Goal: Task Accomplishment & Management: Complete application form

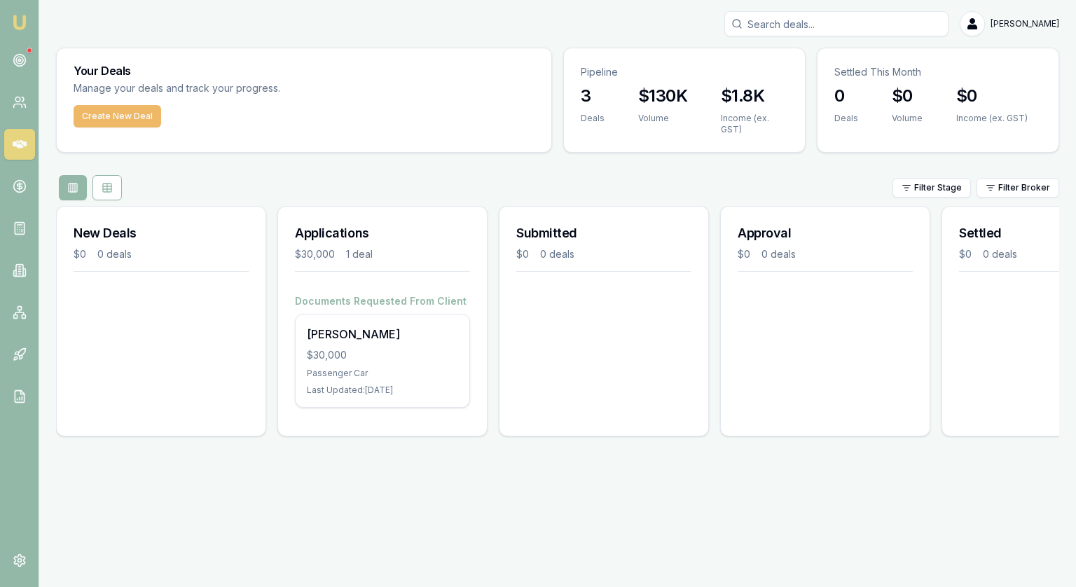
click at [126, 118] on button "Create New Deal" at bounding box center [118, 116] width 88 height 22
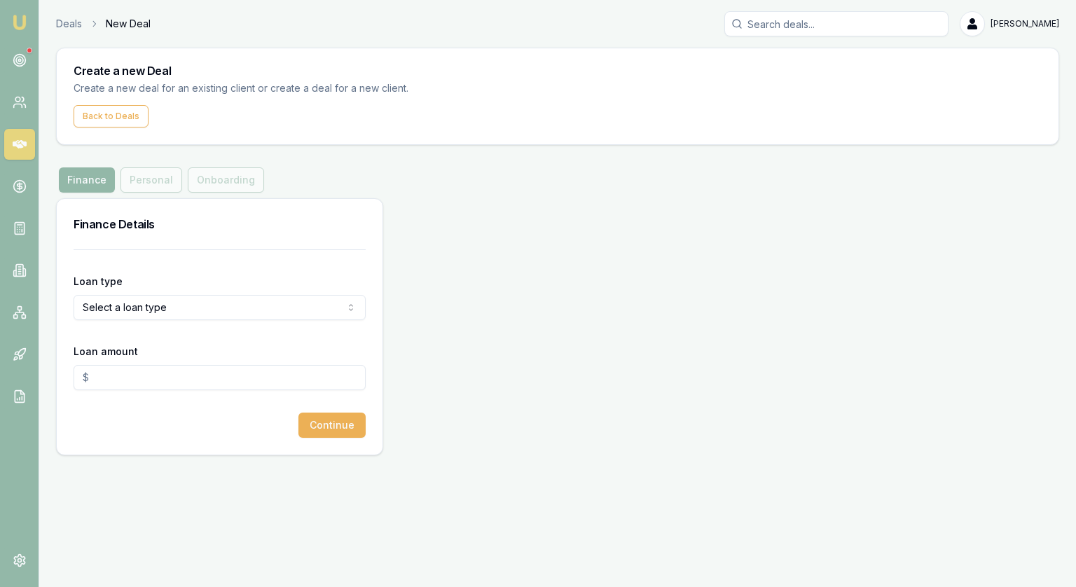
click at [127, 303] on html "Emu Broker Deals New Deal Jonathan Myers Toggle Menu Create a new Deal Create a…" at bounding box center [538, 293] width 1076 height 587
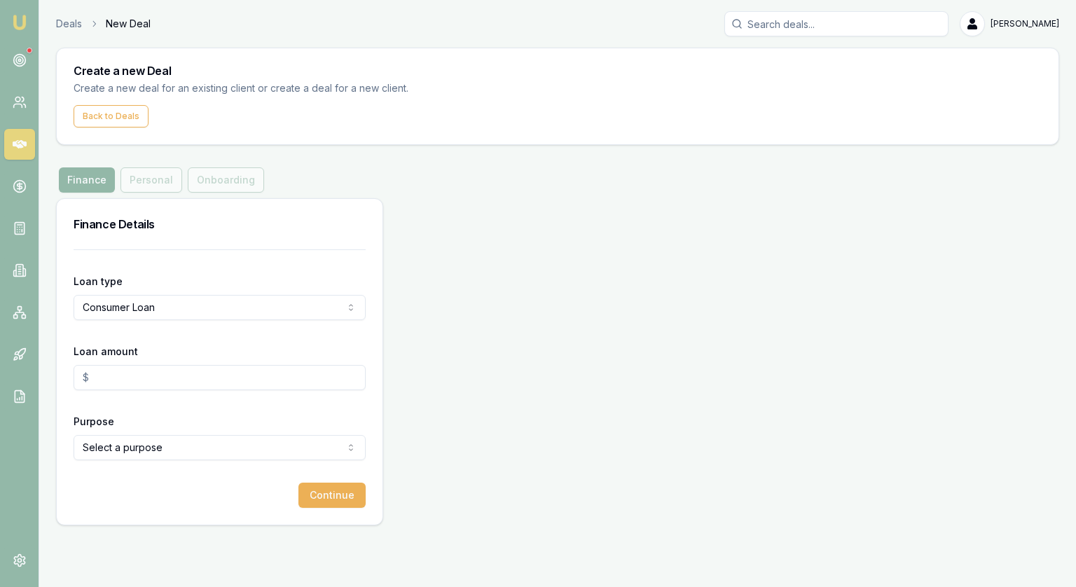
click at [142, 385] on input "Loan amount" at bounding box center [220, 377] width 292 height 25
type input "$60,000.00"
click at [125, 453] on html "Emu Broker Deals New Deal Jonathan Myers Toggle Menu Create a new Deal Create a…" at bounding box center [538, 293] width 1076 height 587
click at [340, 498] on button "Continue" at bounding box center [331, 495] width 67 height 25
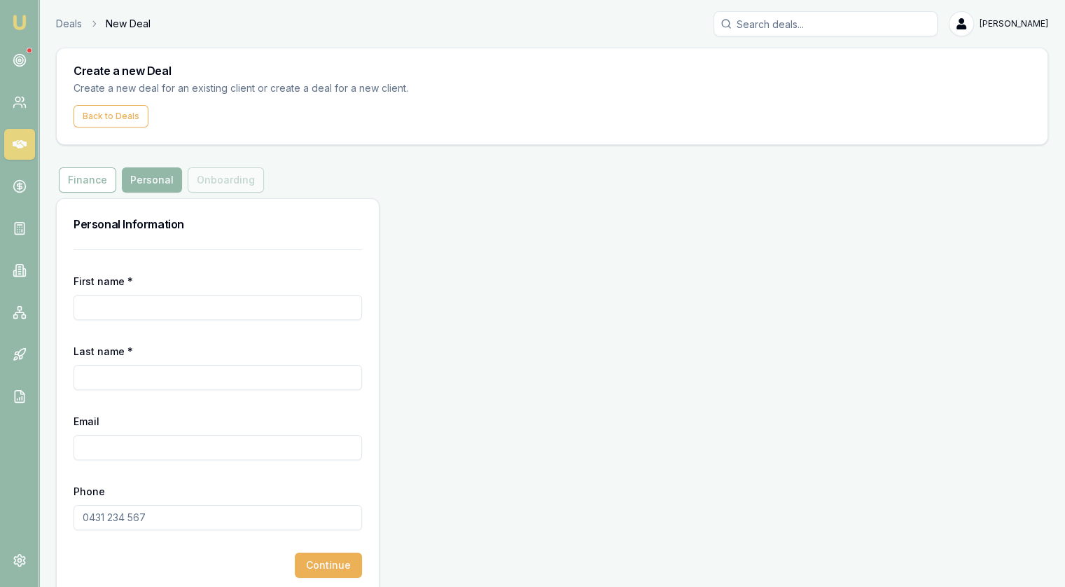
click at [145, 307] on input "First name *" at bounding box center [218, 307] width 289 height 25
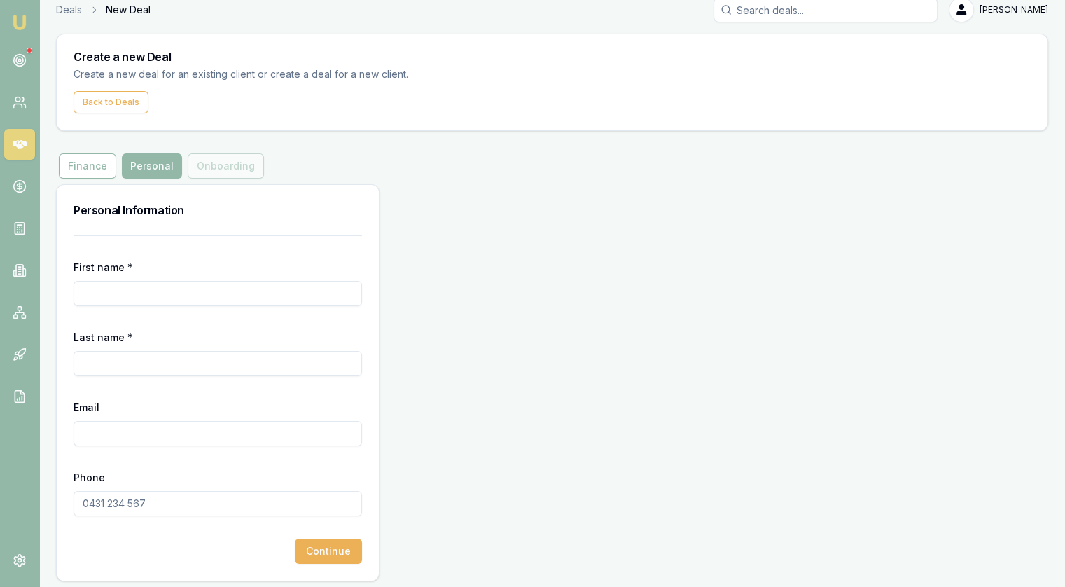
scroll to position [18, 0]
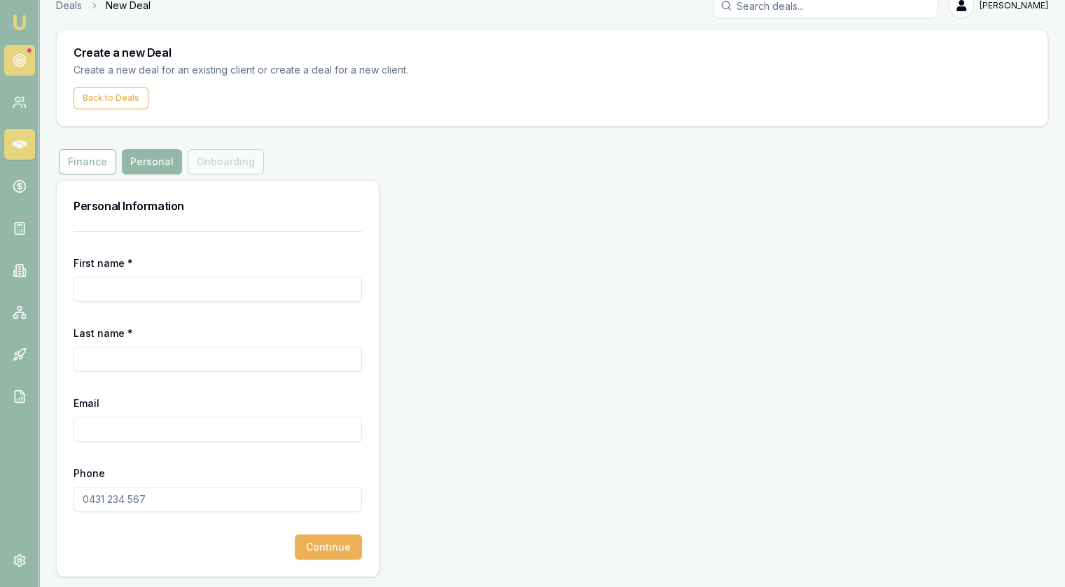
click at [13, 63] on icon at bounding box center [20, 60] width 14 height 14
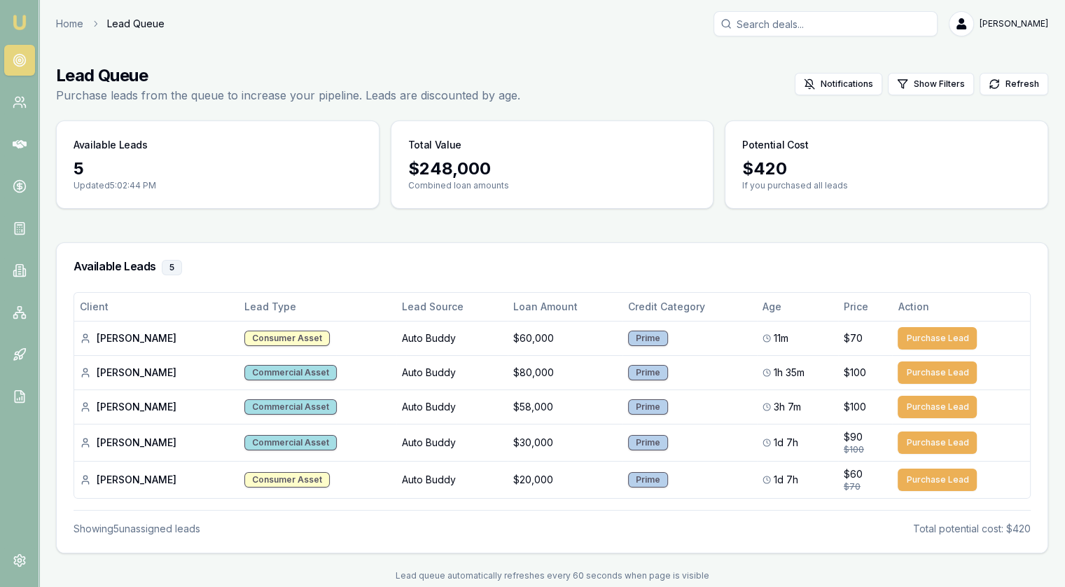
click at [20, 55] on circle at bounding box center [19, 61] width 12 height 12
click at [20, 60] on circle at bounding box center [19, 60] width 2 height 2
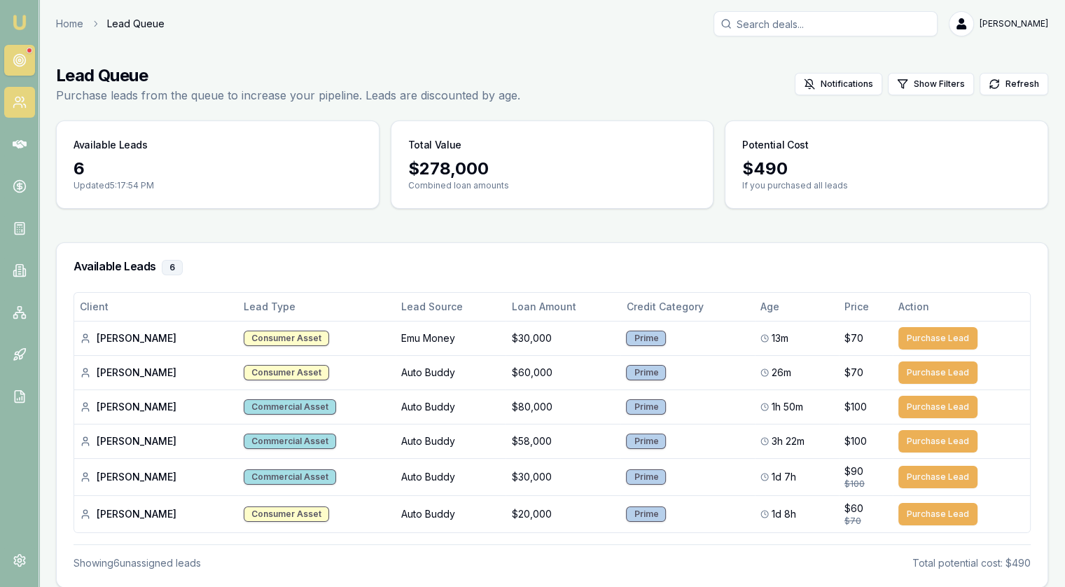
click at [16, 100] on circle at bounding box center [17, 99] width 5 height 5
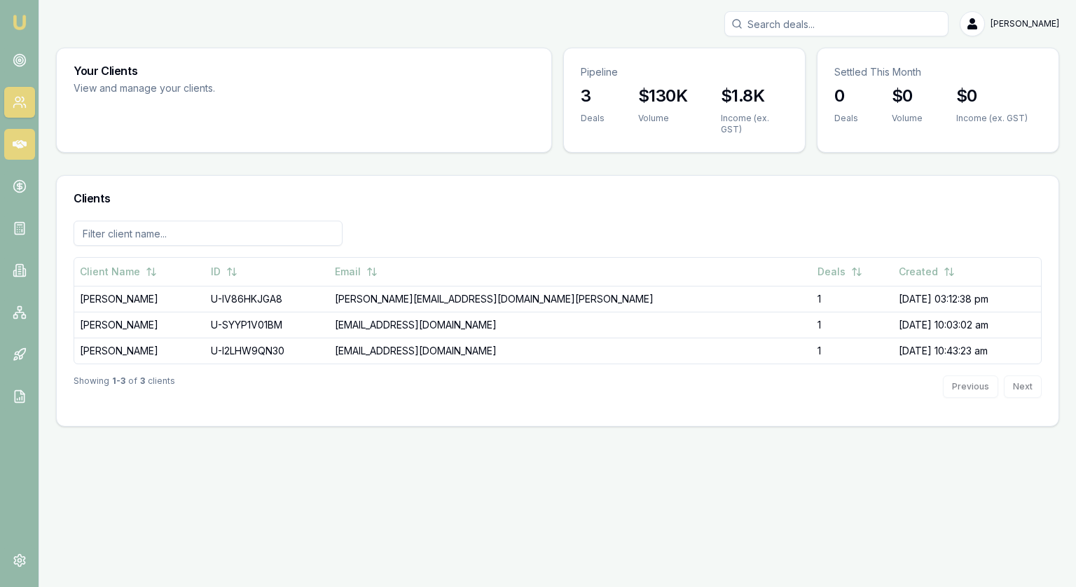
click at [16, 154] on link at bounding box center [19, 144] width 31 height 31
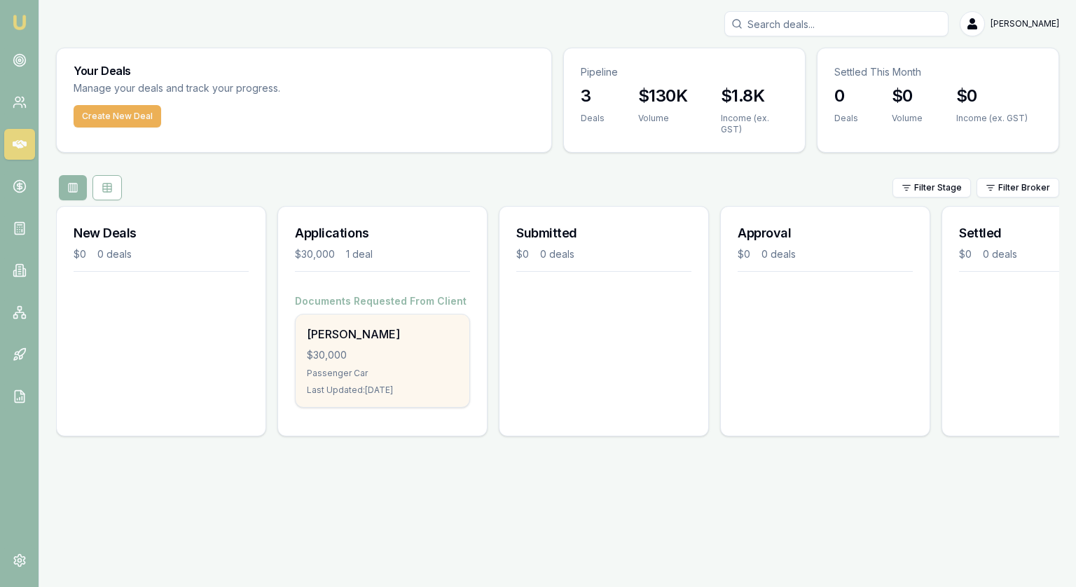
click at [364, 356] on div "$30,000" at bounding box center [382, 355] width 151 height 14
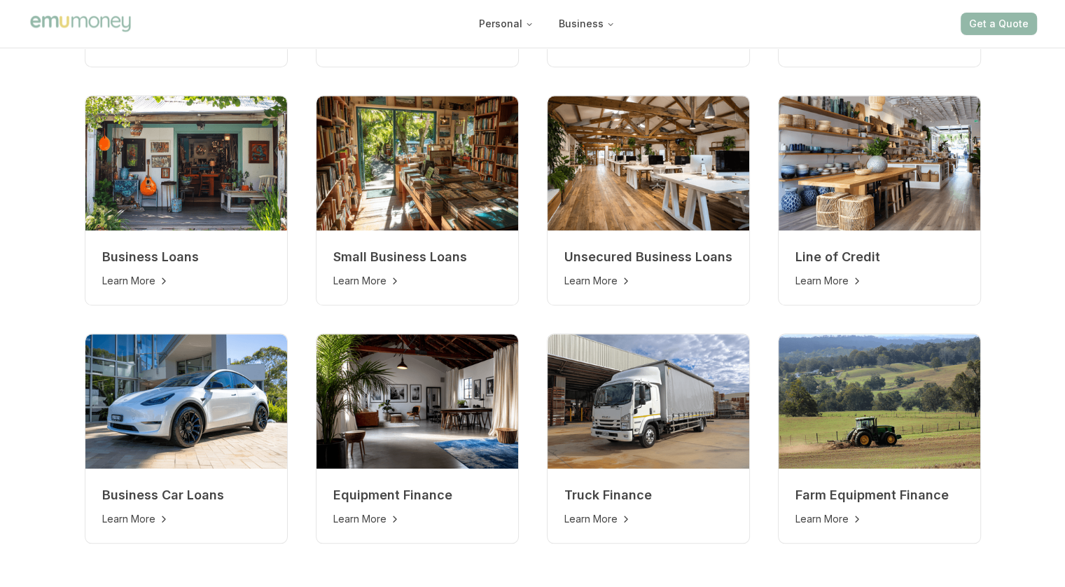
scroll to position [1308, 0]
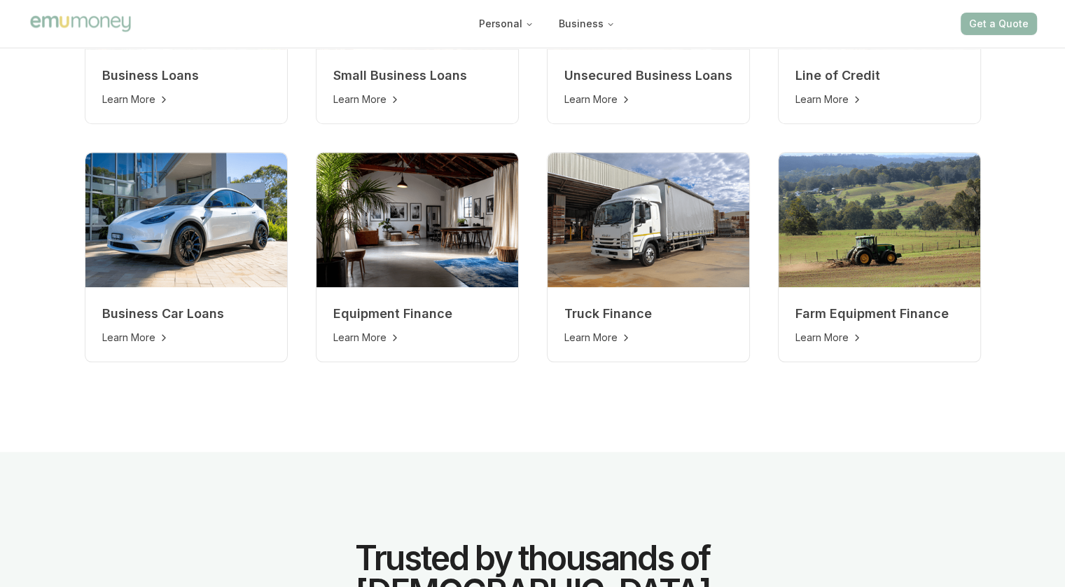
click at [618, 304] on h4 "Truck Finance" at bounding box center [649, 314] width 168 height 20
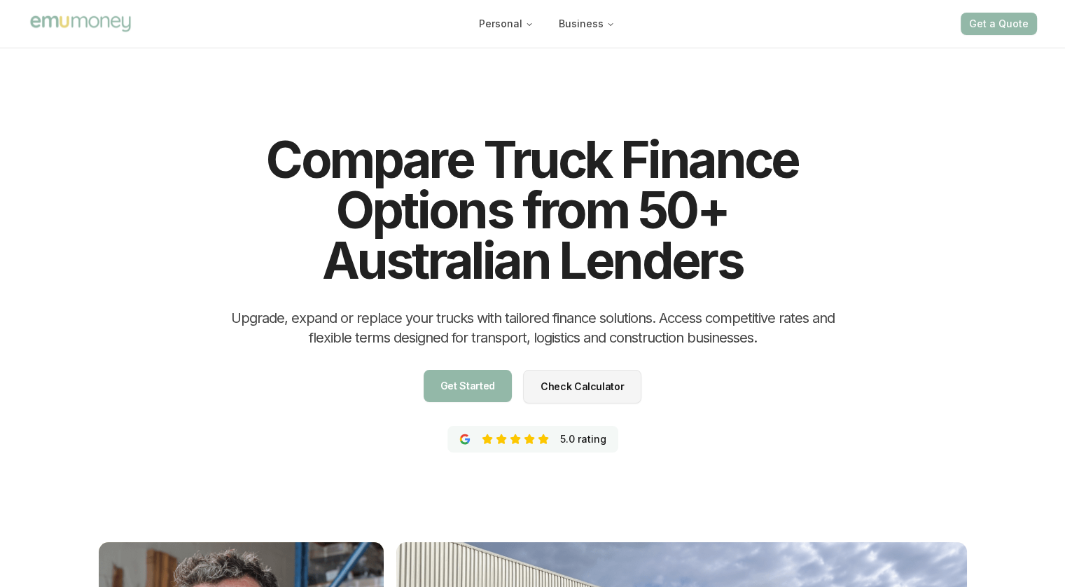
click at [464, 395] on link "Get Started Get Started" at bounding box center [468, 386] width 88 height 32
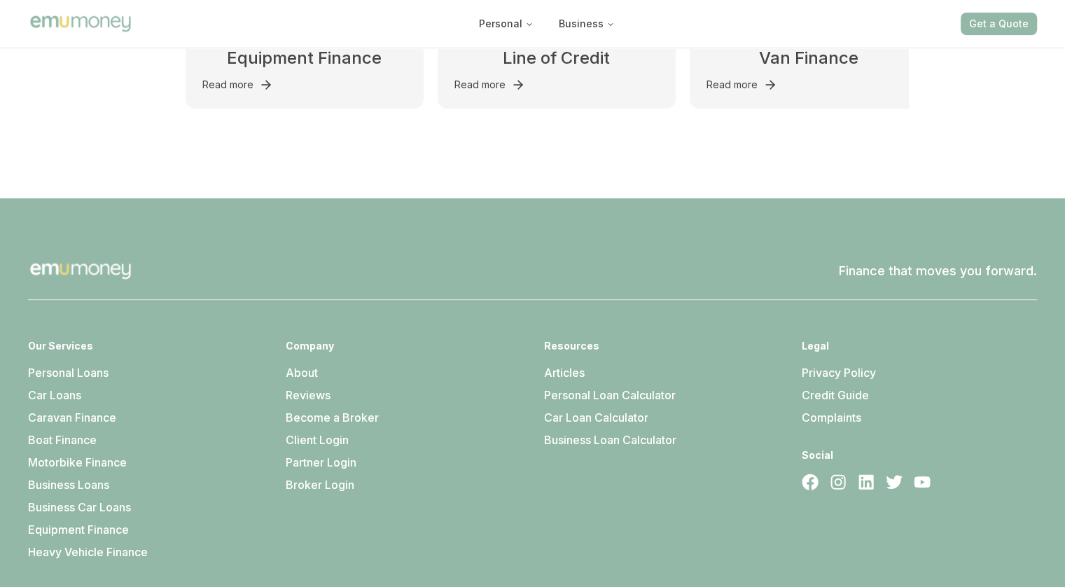
scroll to position [11745, 0]
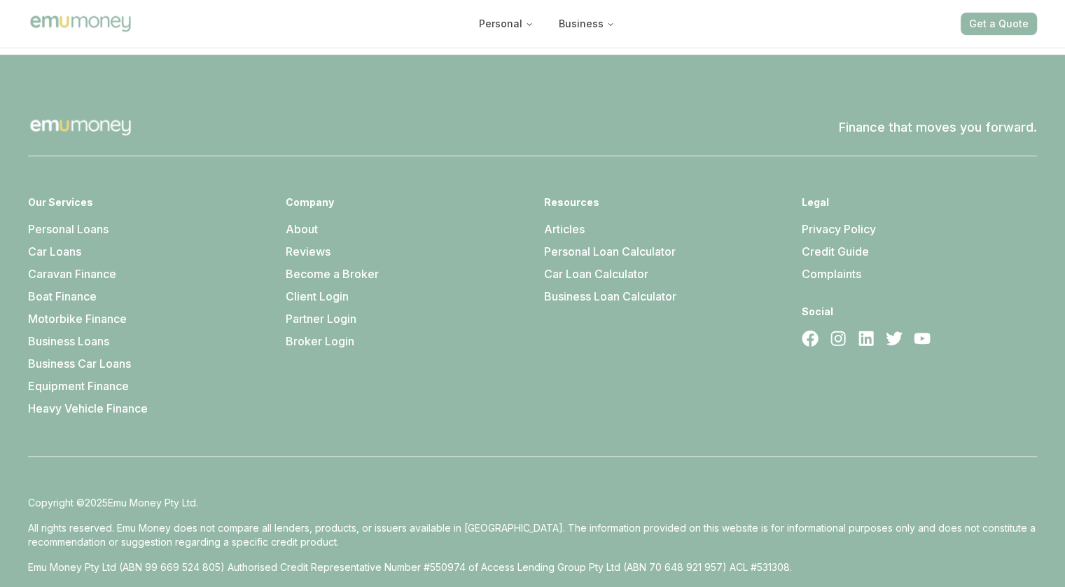
click at [290, 222] on link "About" at bounding box center [302, 229] width 32 height 14
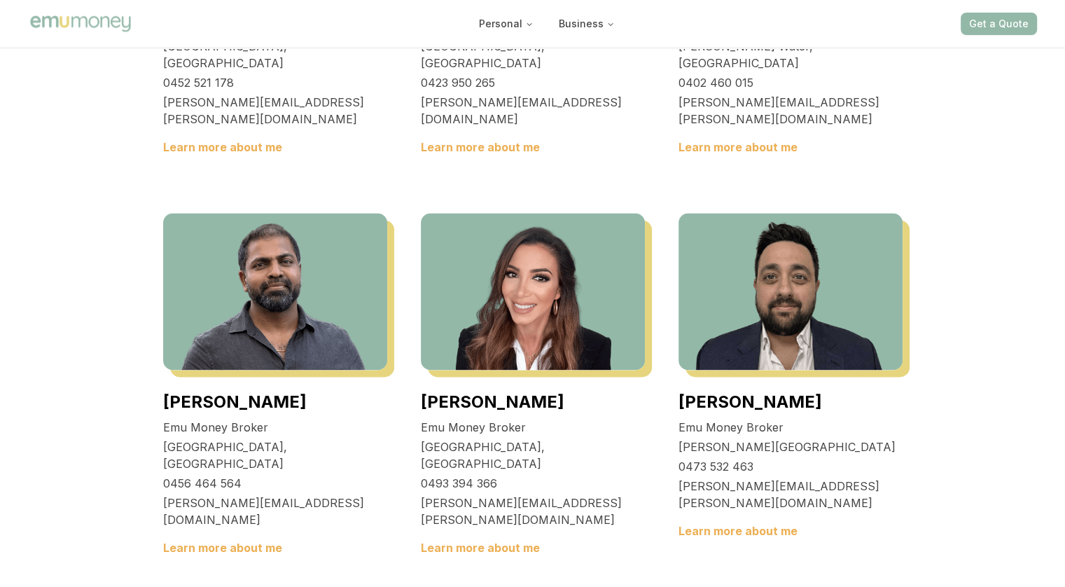
scroll to position [1751, 0]
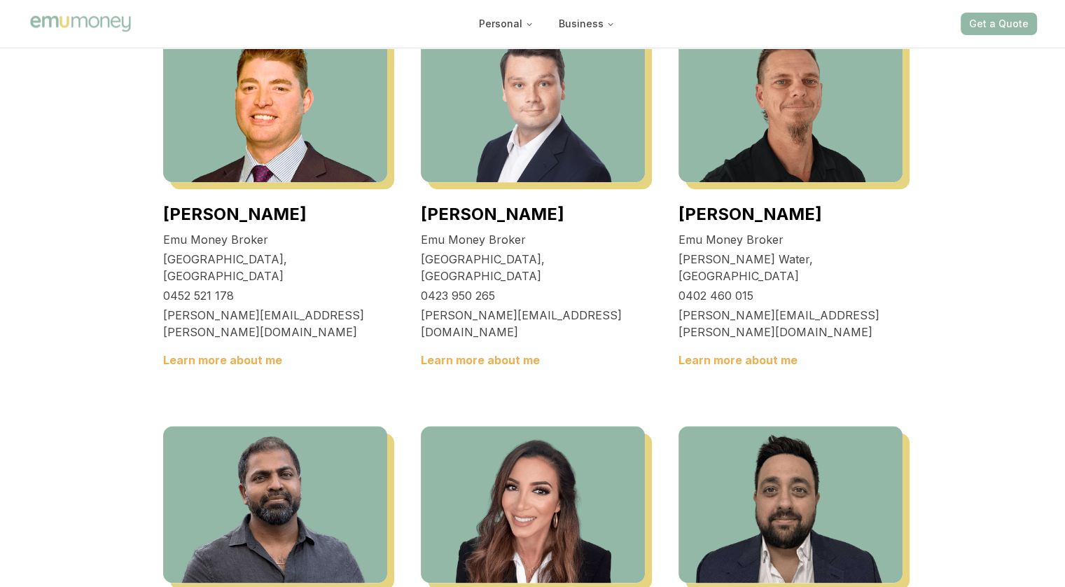
click at [709, 367] on link "Learn more about me" at bounding box center [738, 360] width 119 height 14
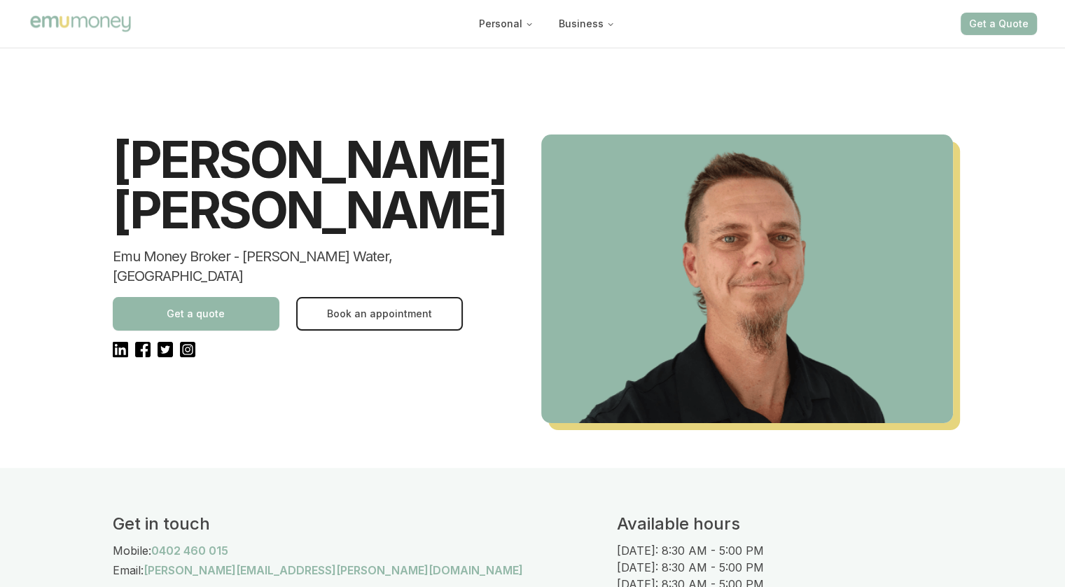
click at [224, 297] on button "Get a quote" at bounding box center [196, 314] width 167 height 34
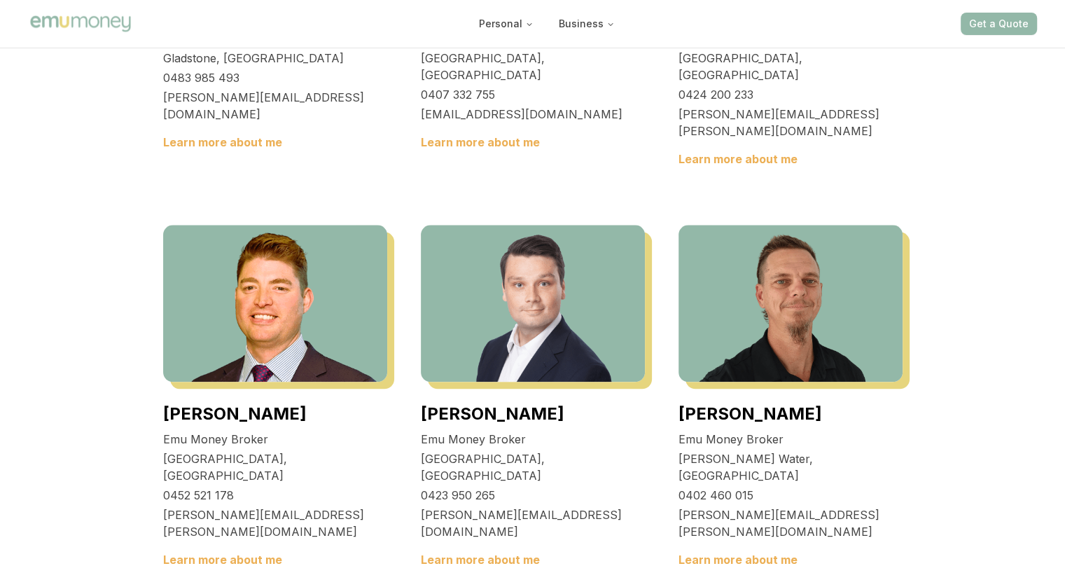
scroll to position [1611, 0]
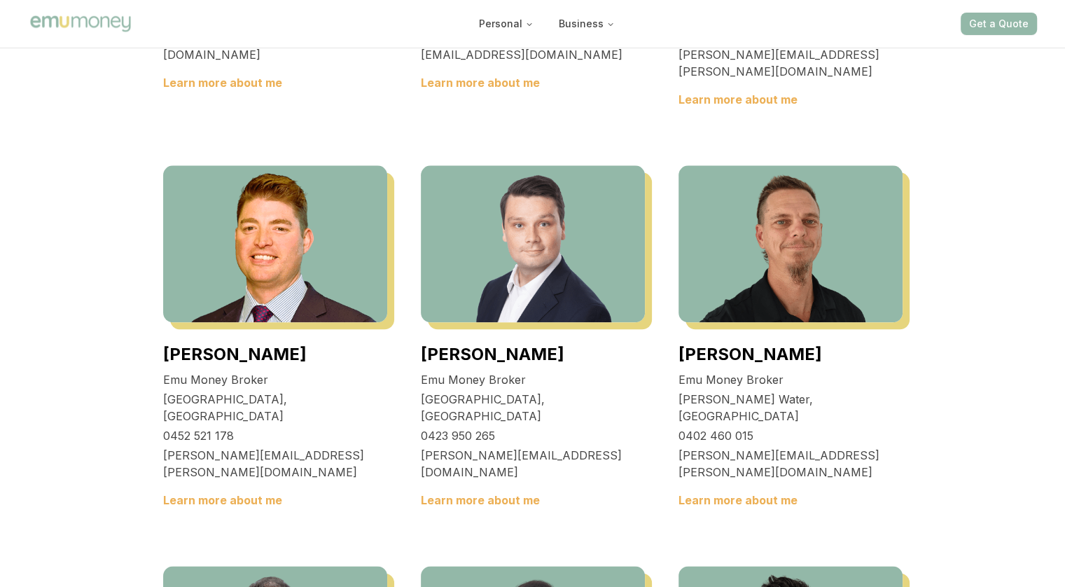
click at [808, 322] on img at bounding box center [791, 243] width 224 height 157
click at [770, 364] on link "Jonathan Myers" at bounding box center [751, 354] width 144 height 20
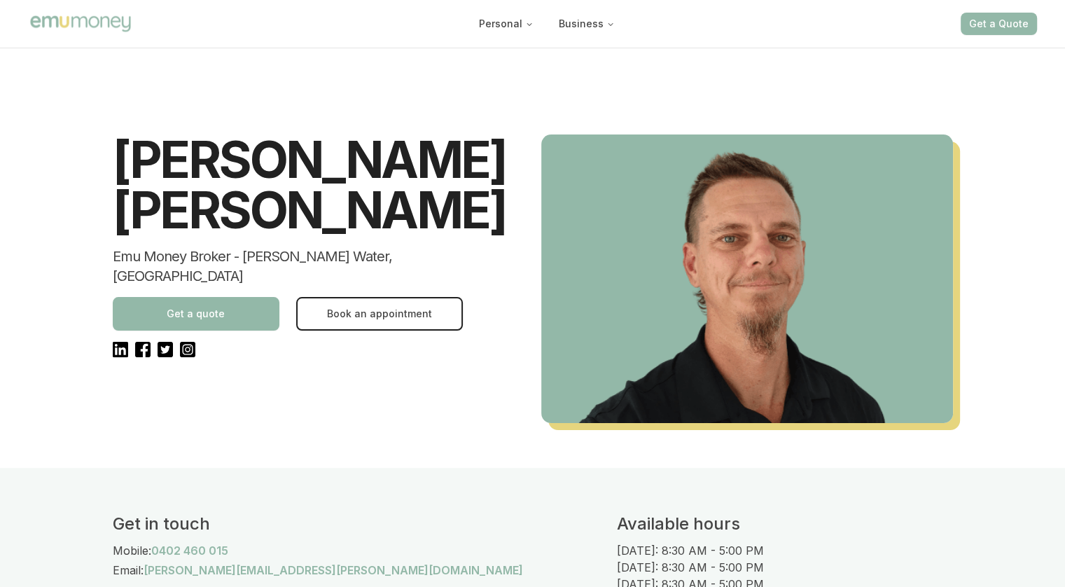
click at [104, 22] on img "Main" at bounding box center [80, 23] width 105 height 20
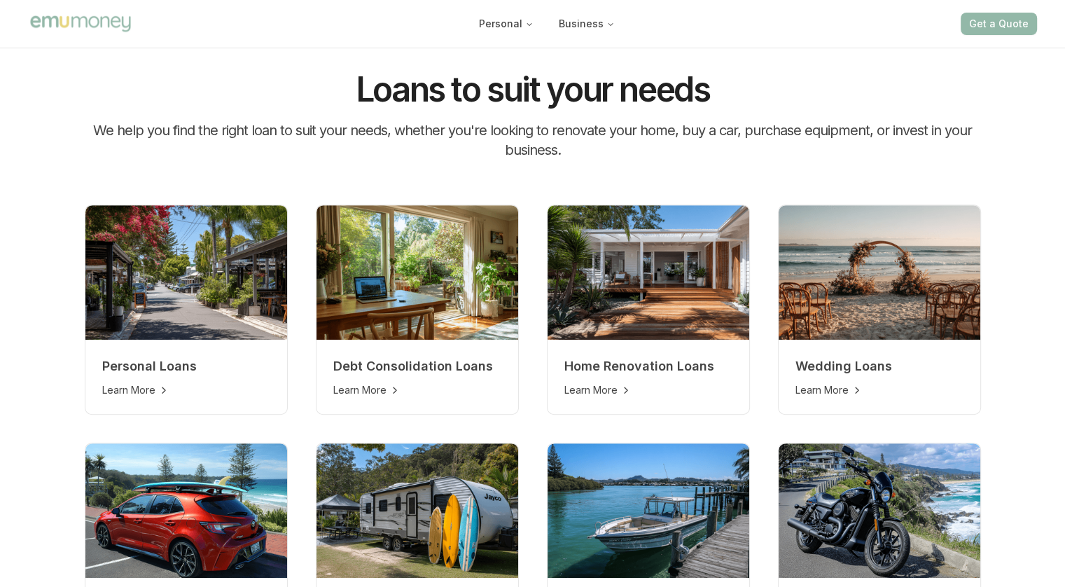
scroll to position [700, 0]
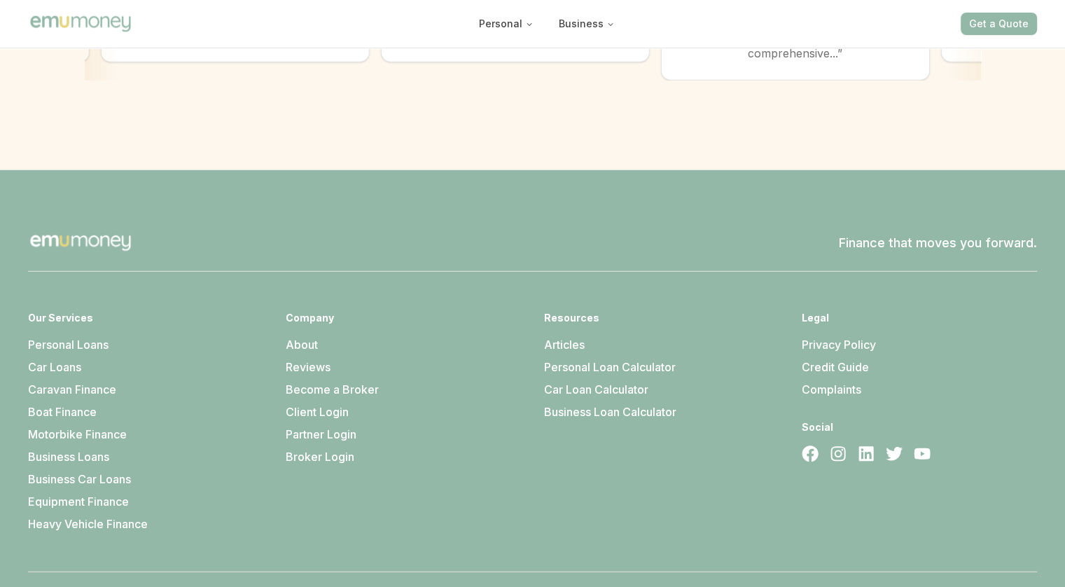
scroll to position [3999, 0]
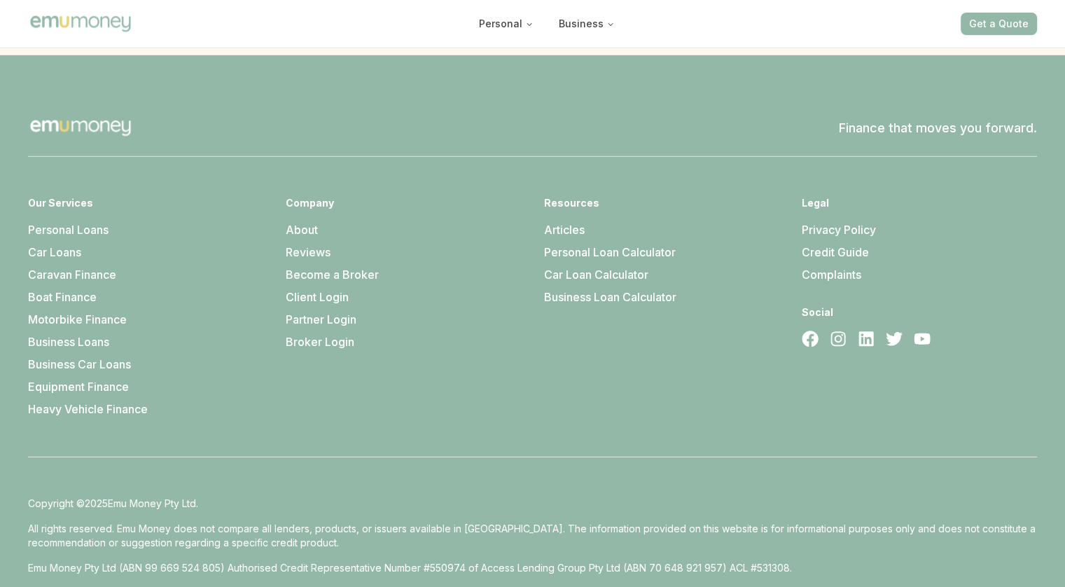
click at [300, 223] on link "About" at bounding box center [302, 230] width 32 height 14
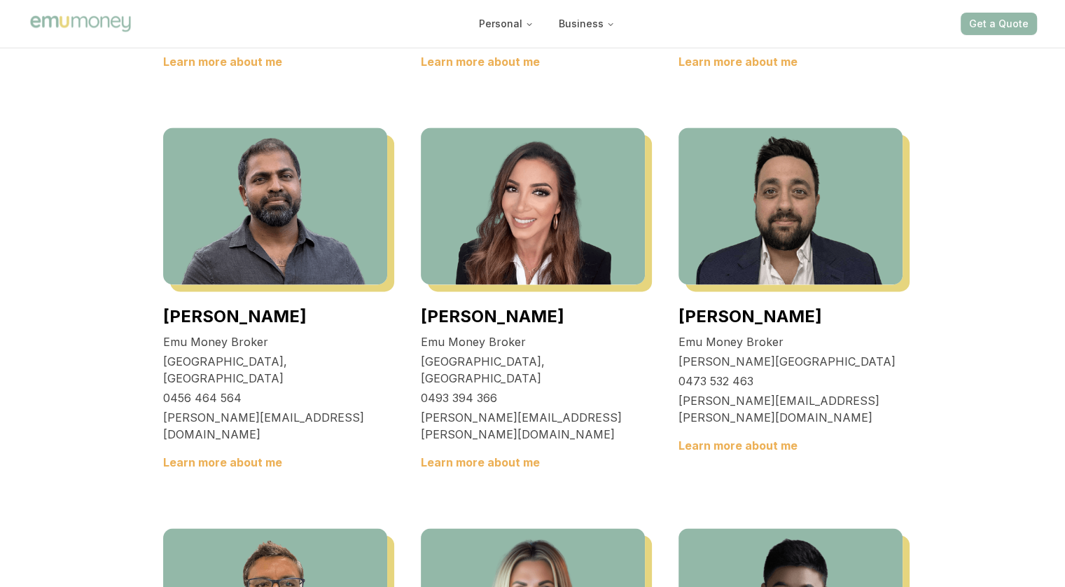
scroll to position [1855, 0]
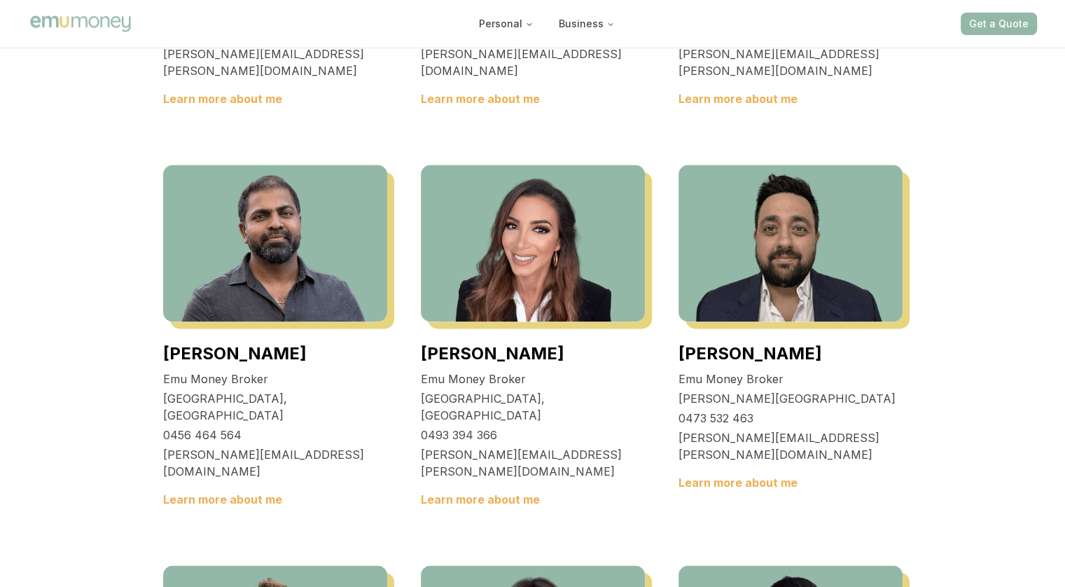
click at [734, 106] on link "Learn more about me" at bounding box center [738, 99] width 119 height 14
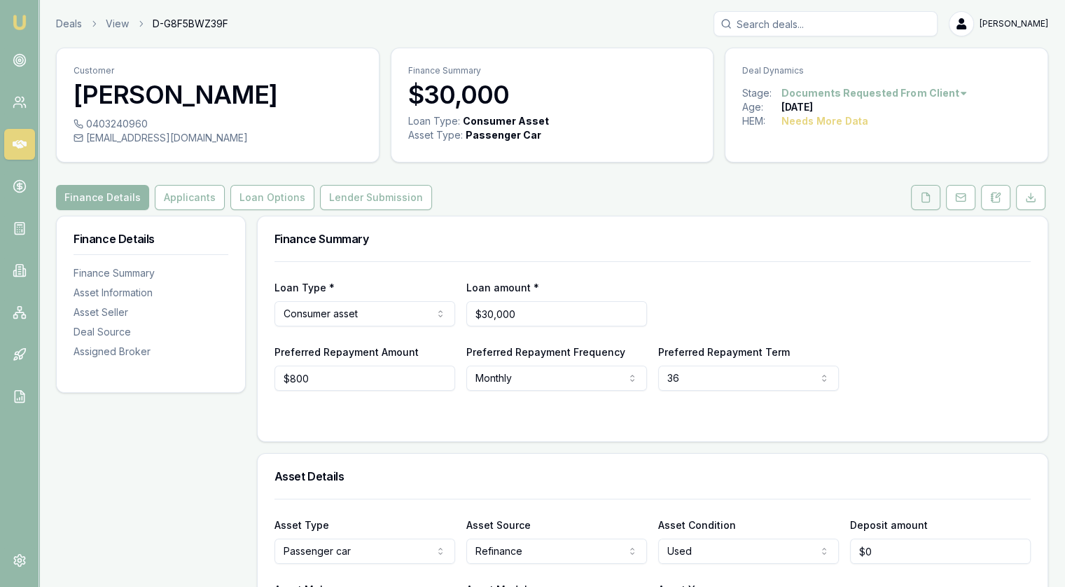
click at [927, 193] on polyline at bounding box center [928, 194] width 3 height 3
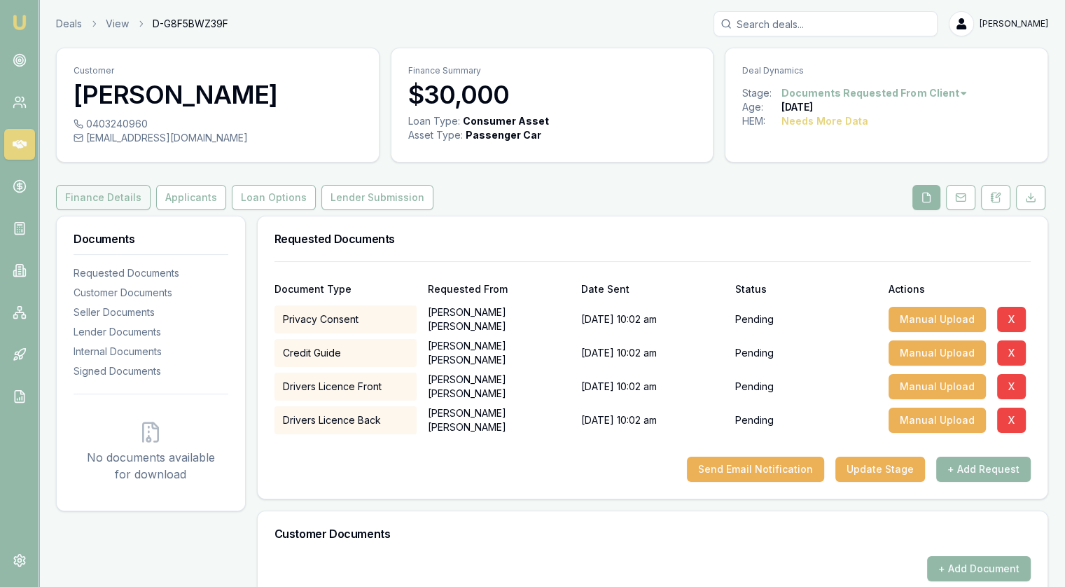
click at [112, 193] on button "Finance Details" at bounding box center [103, 197] width 95 height 25
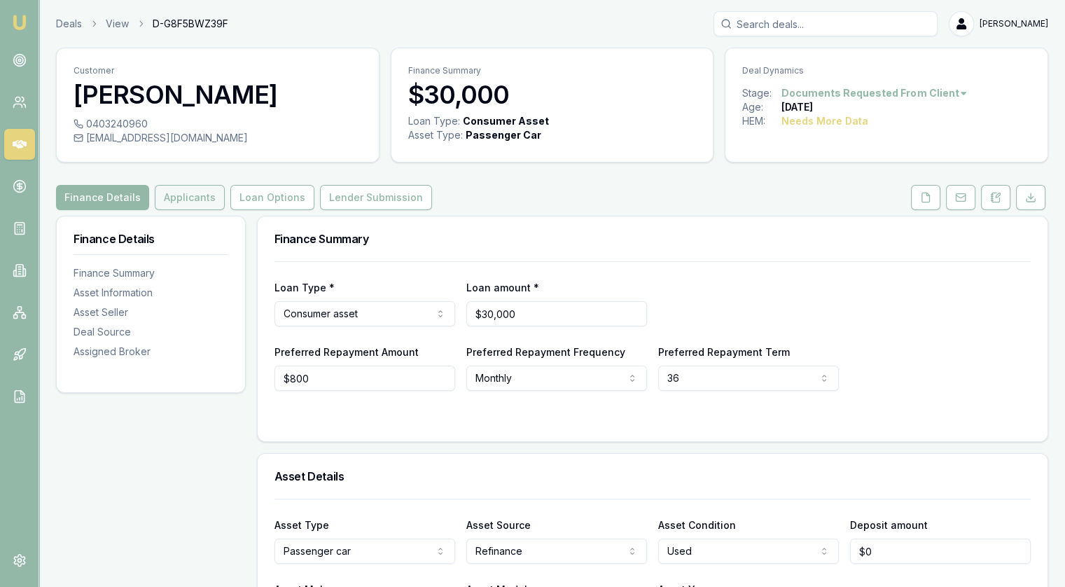
click at [162, 198] on button "Applicants" at bounding box center [190, 197] width 70 height 25
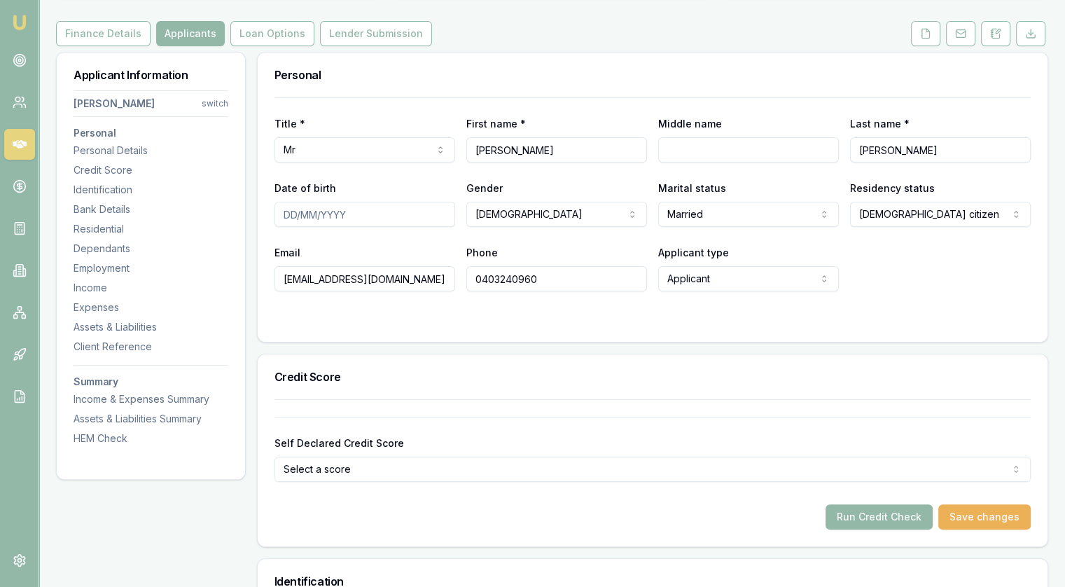
scroll to position [420, 0]
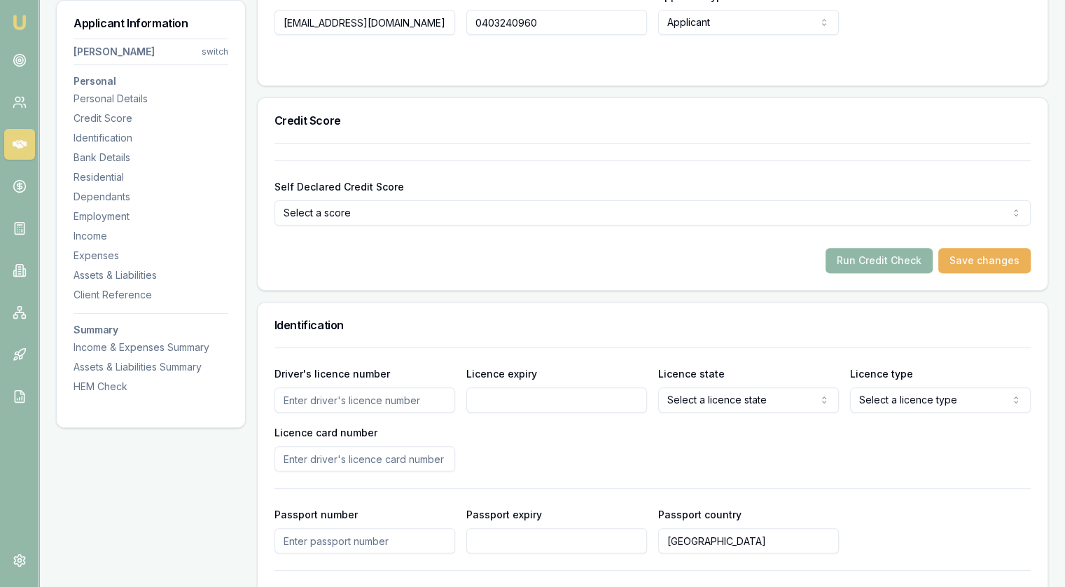
click at [876, 263] on button "Run Credit Check" at bounding box center [879, 260] width 107 height 25
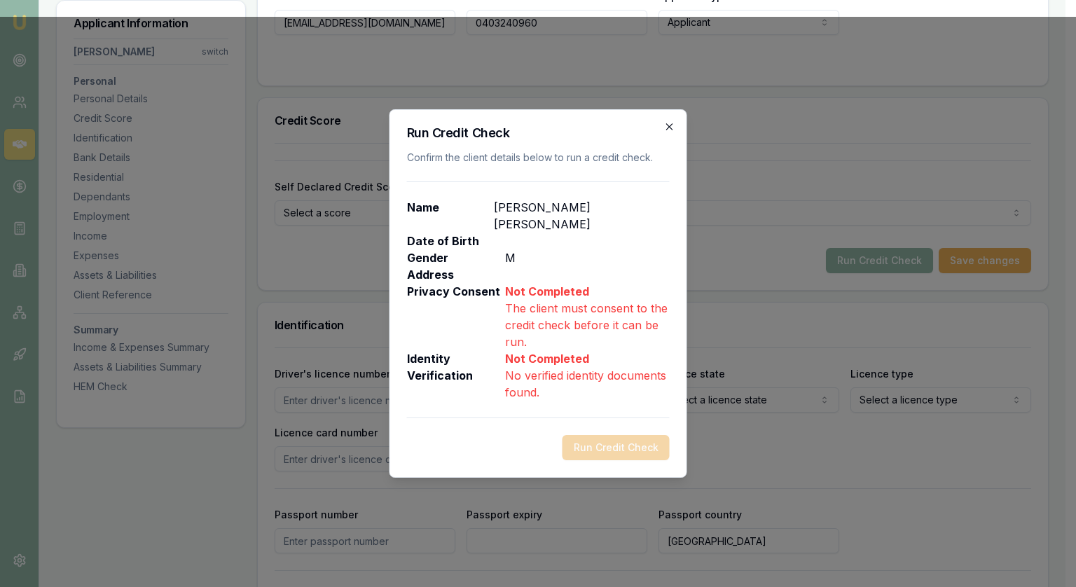
click at [668, 130] on icon "button" at bounding box center [669, 126] width 6 height 6
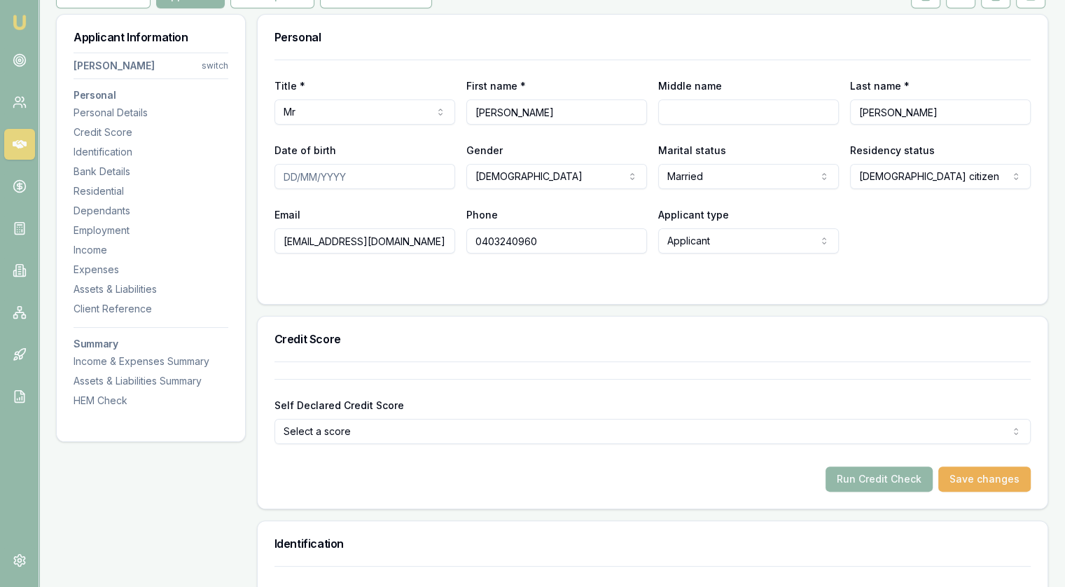
scroll to position [210, 0]
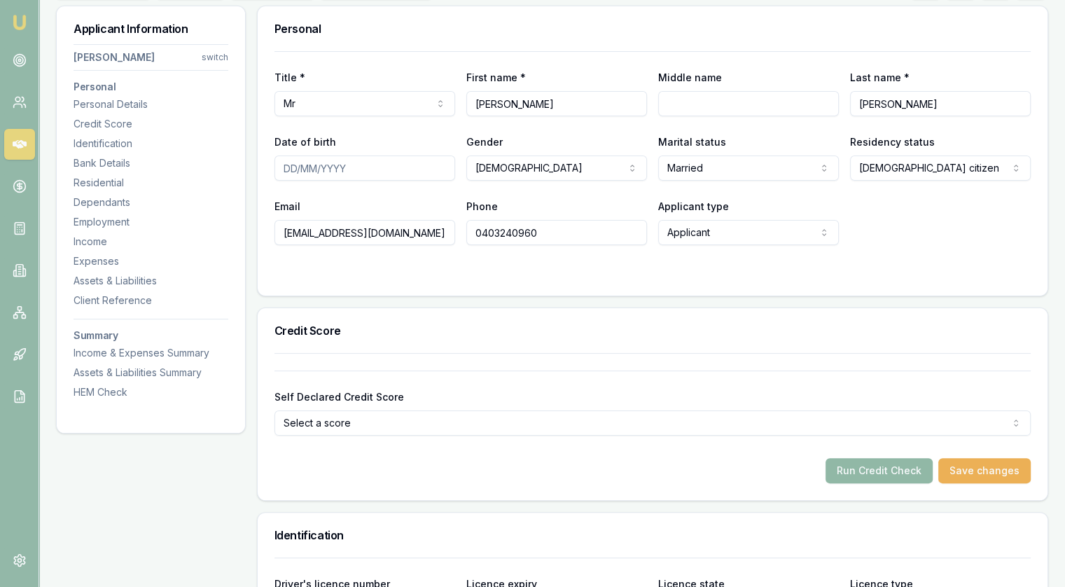
click at [864, 476] on button "Run Credit Check" at bounding box center [879, 470] width 107 height 25
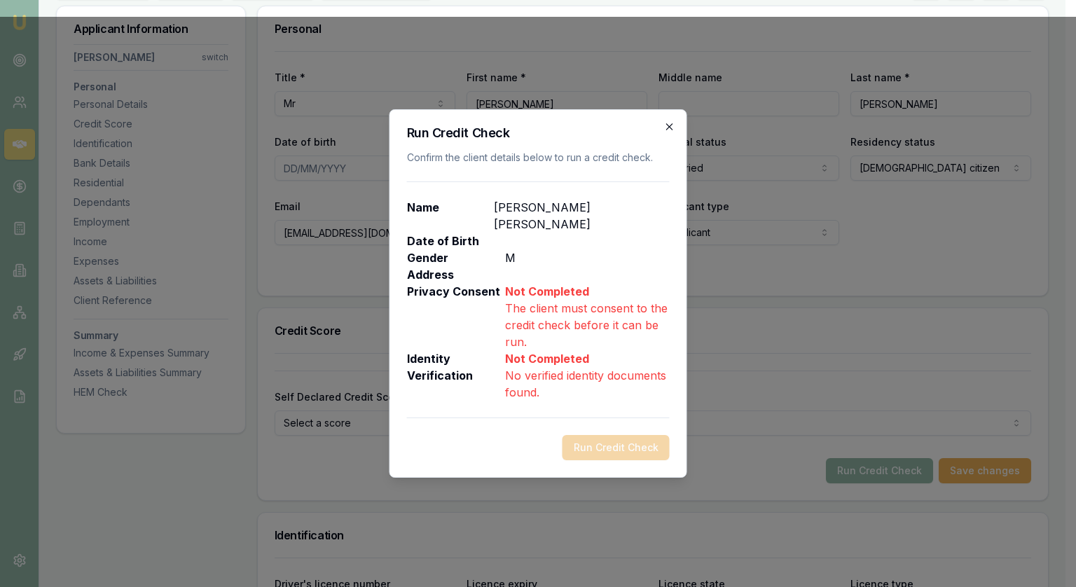
click at [667, 131] on icon "button" at bounding box center [669, 126] width 11 height 11
